Goal: Register for event/course

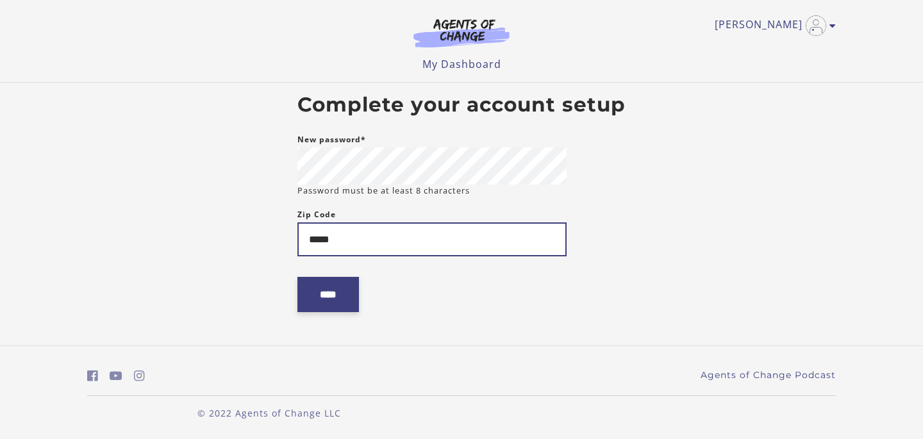
type input "*****"
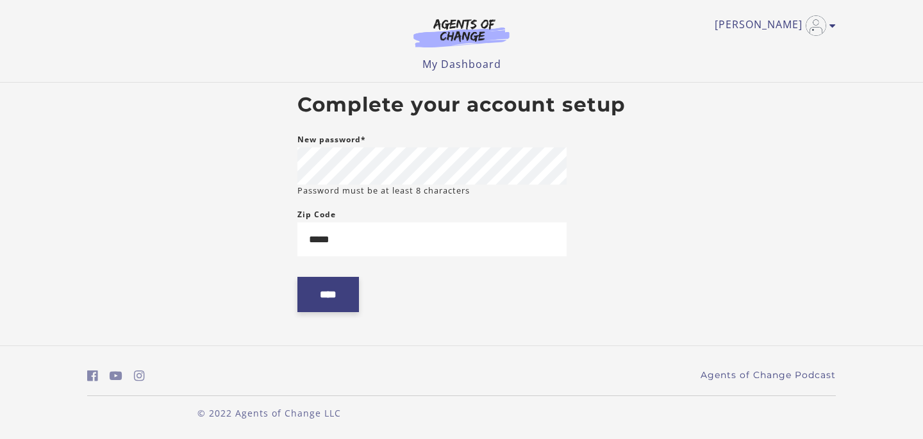
click at [346, 291] on input "****" at bounding box center [328, 294] width 62 height 35
